Goal: Find specific page/section: Find specific page/section

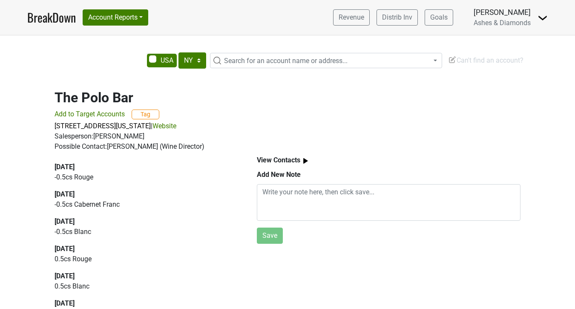
select select "NY"
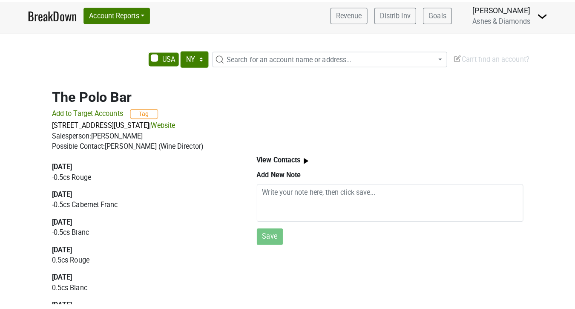
scroll to position [3, 0]
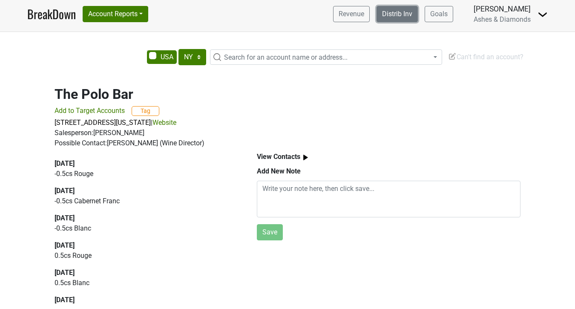
click at [394, 18] on link "Distrib Inv" at bounding box center [397, 14] width 41 height 16
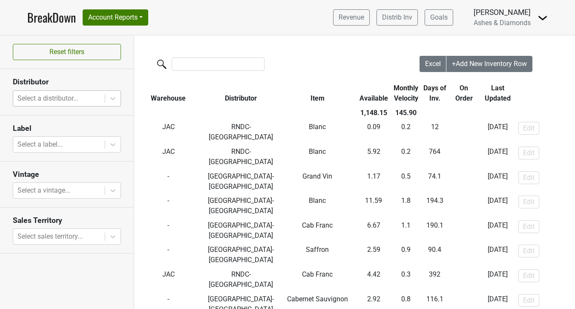
click at [67, 95] on div at bounding box center [58, 98] width 83 height 12
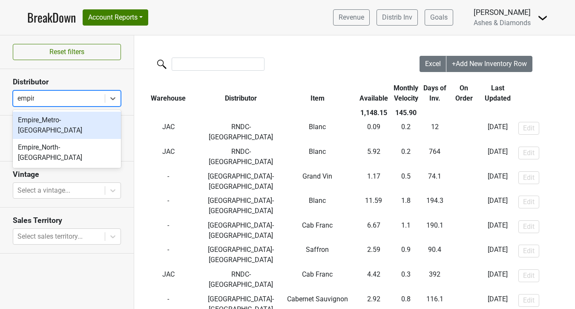
type input "empire"
